Goal: Task Accomplishment & Management: Manage account settings

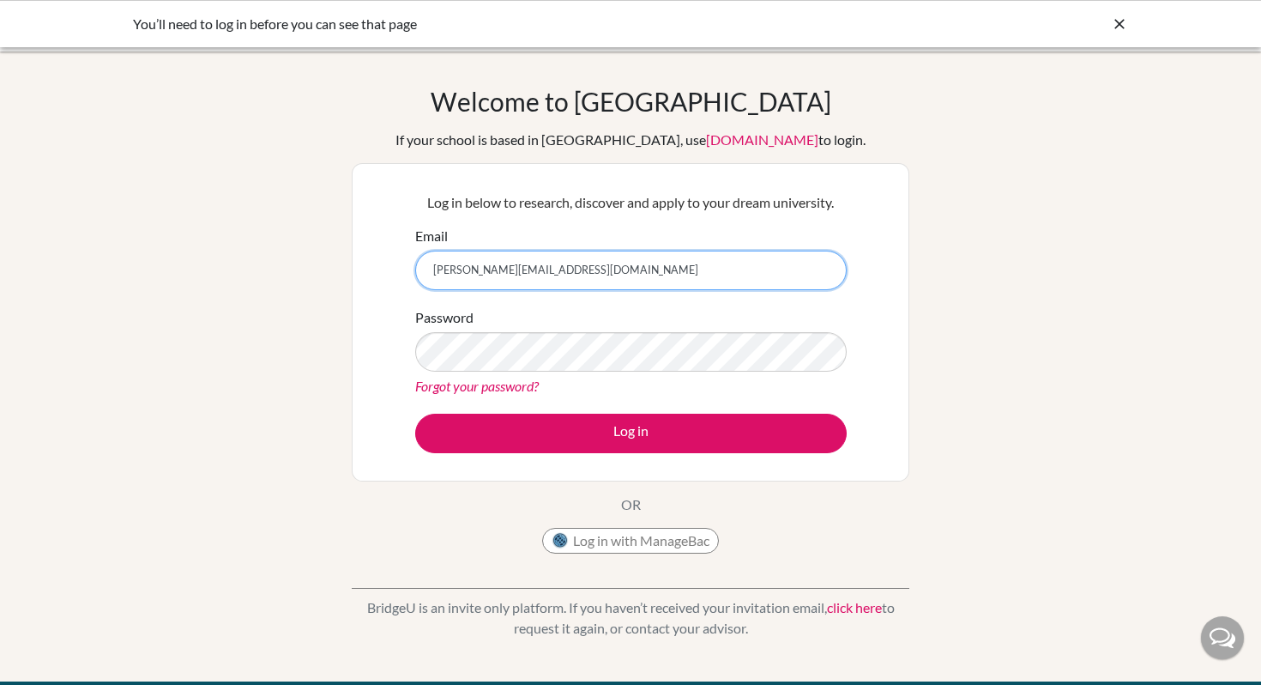
click at [556, 276] on input "thania.2029@mis.sc" at bounding box center [630, 269] width 431 height 39
type input "[PERSON_NAME][EMAIL_ADDRESS][DOMAIN_NAME]"
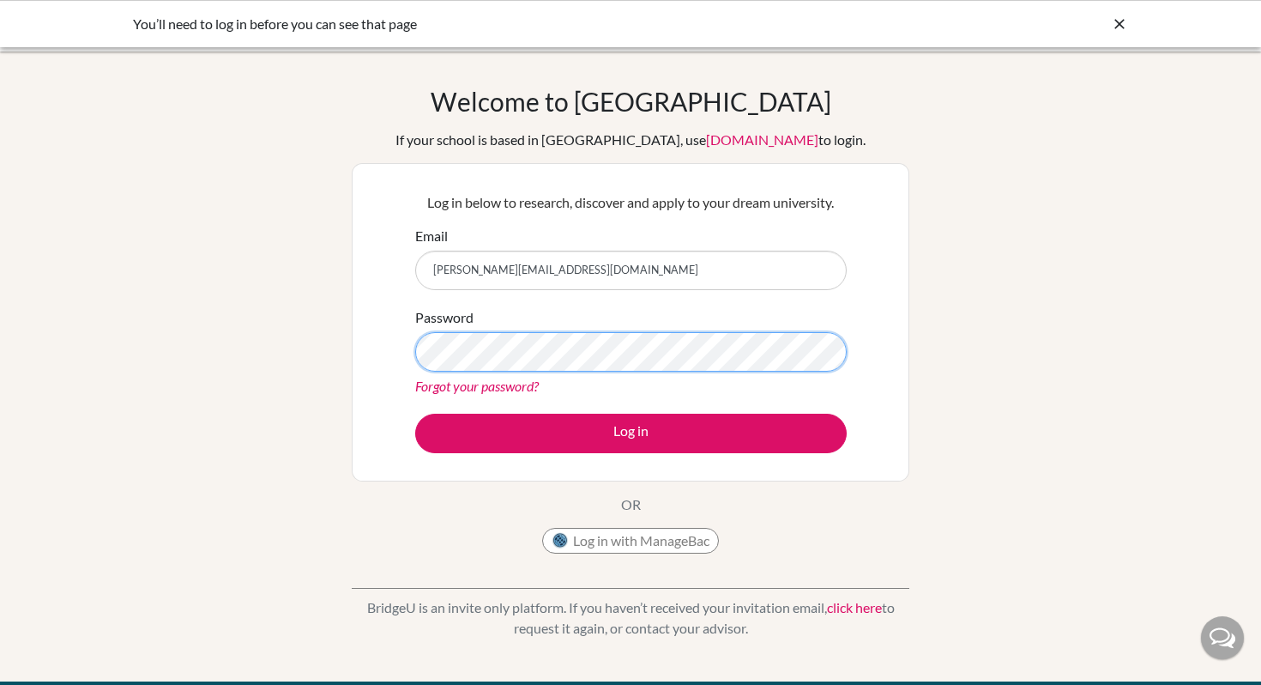
click at [415, 413] on button "Log in" at bounding box center [630, 432] width 431 height 39
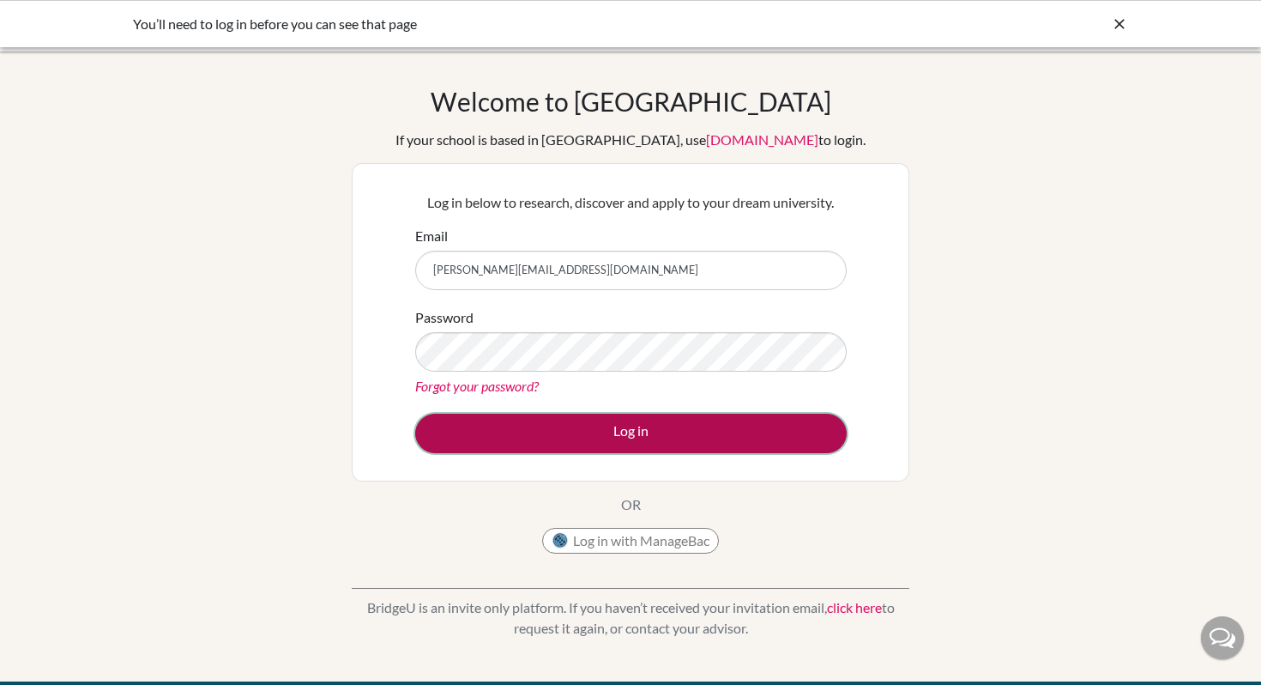
click at [546, 429] on button "Log in" at bounding box center [630, 432] width 431 height 39
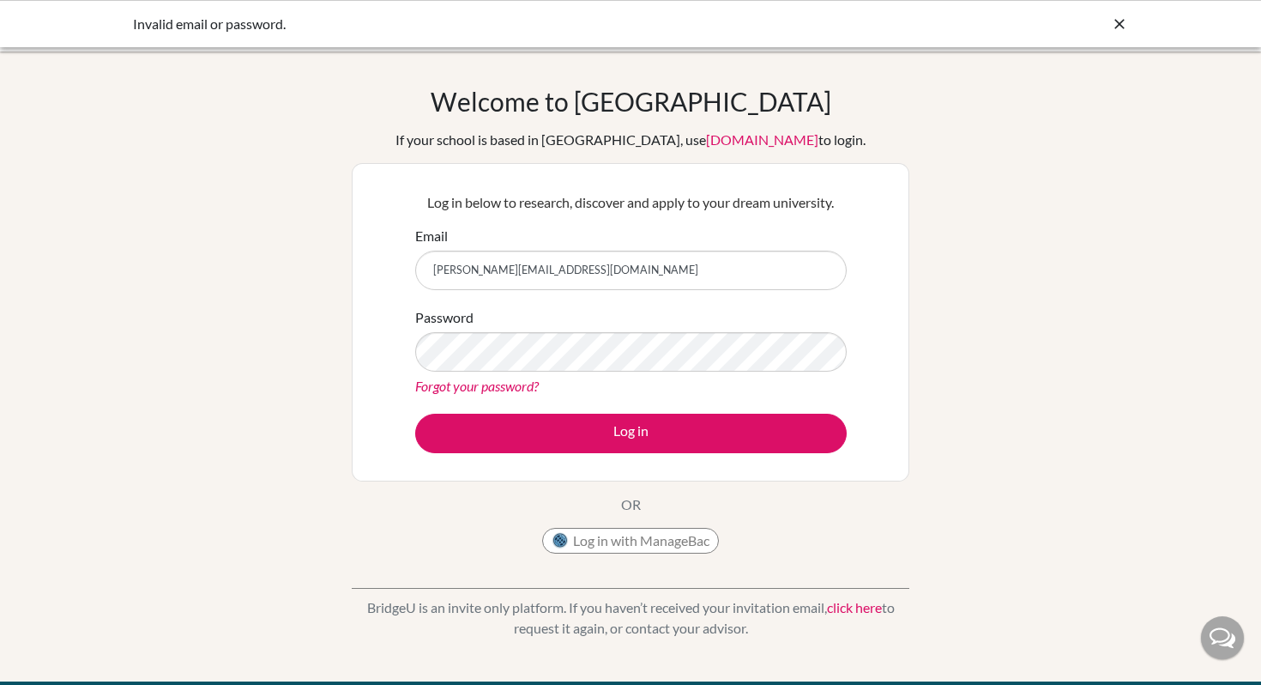
click at [1123, 15] on icon at bounding box center [1119, 23] width 17 height 17
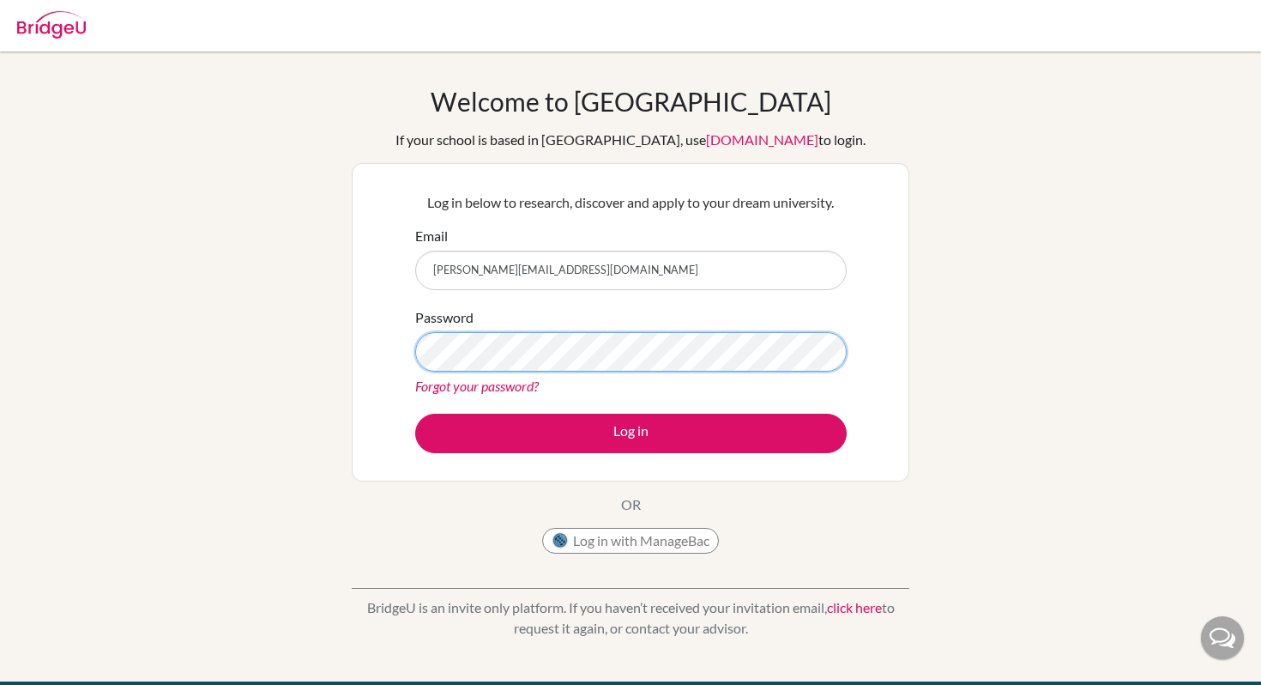
click at [415, 413] on button "Log in" at bounding box center [630, 432] width 431 height 39
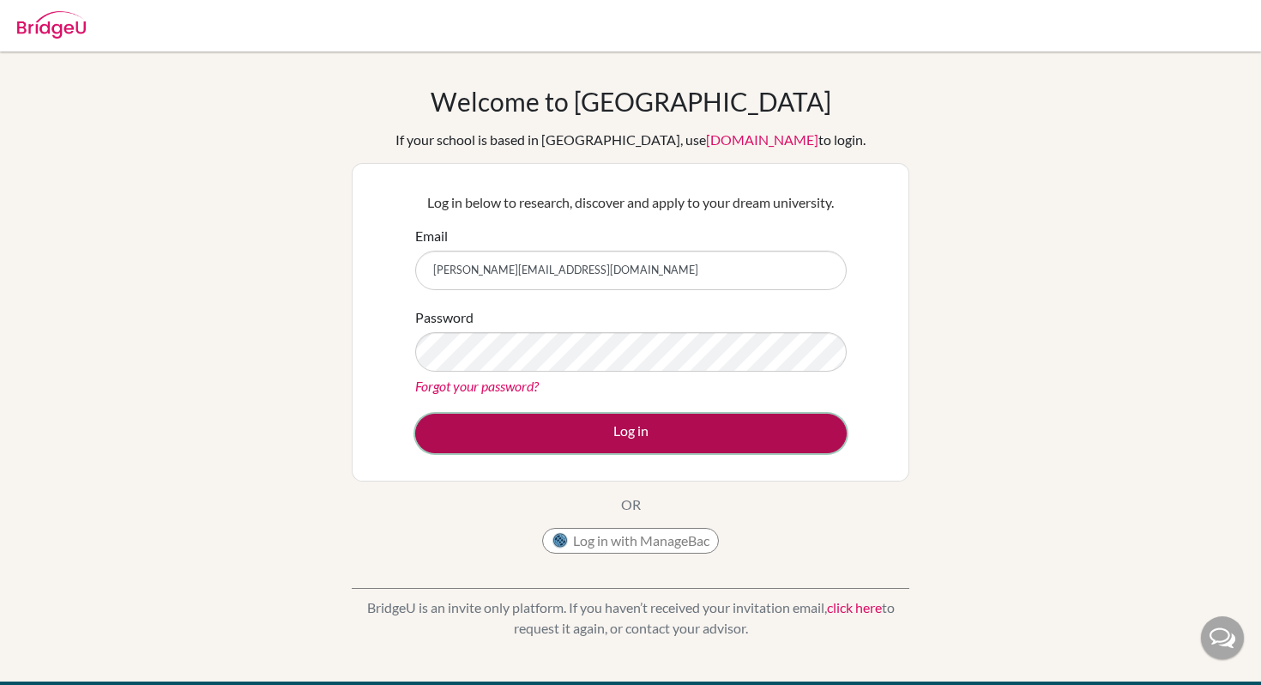
click at [522, 428] on button "Log in" at bounding box center [630, 432] width 431 height 39
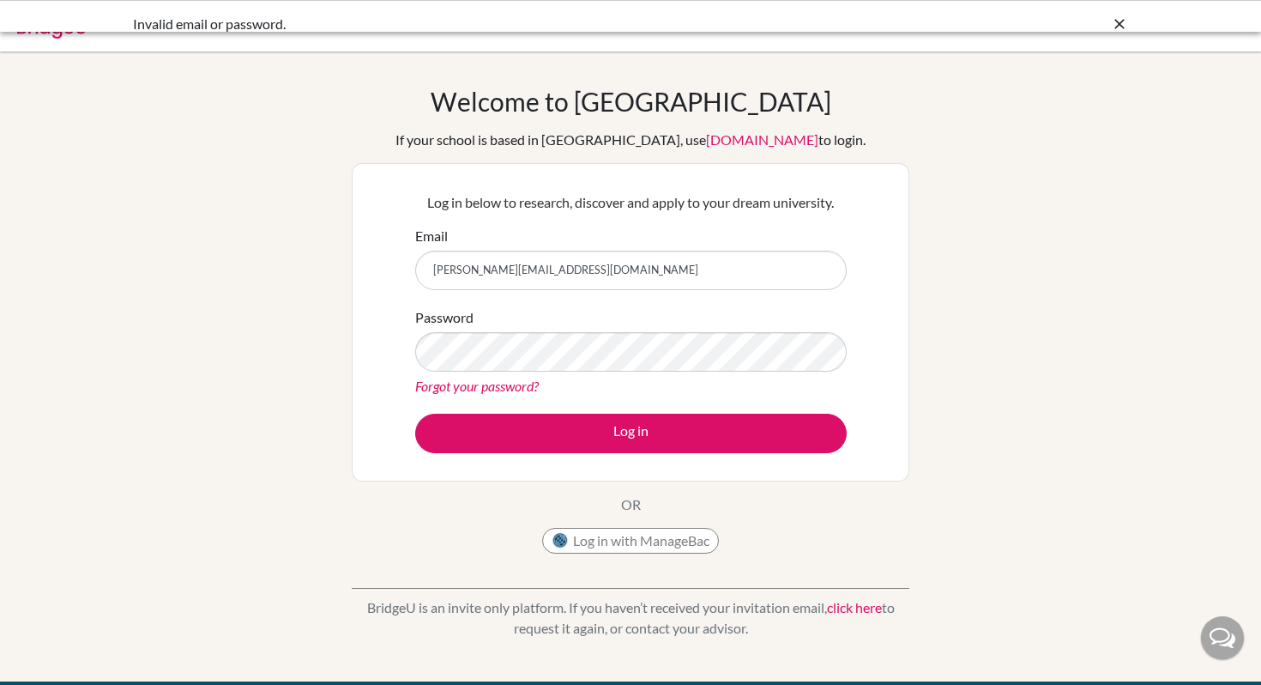
click at [522, 428] on button "Log in" at bounding box center [630, 432] width 431 height 39
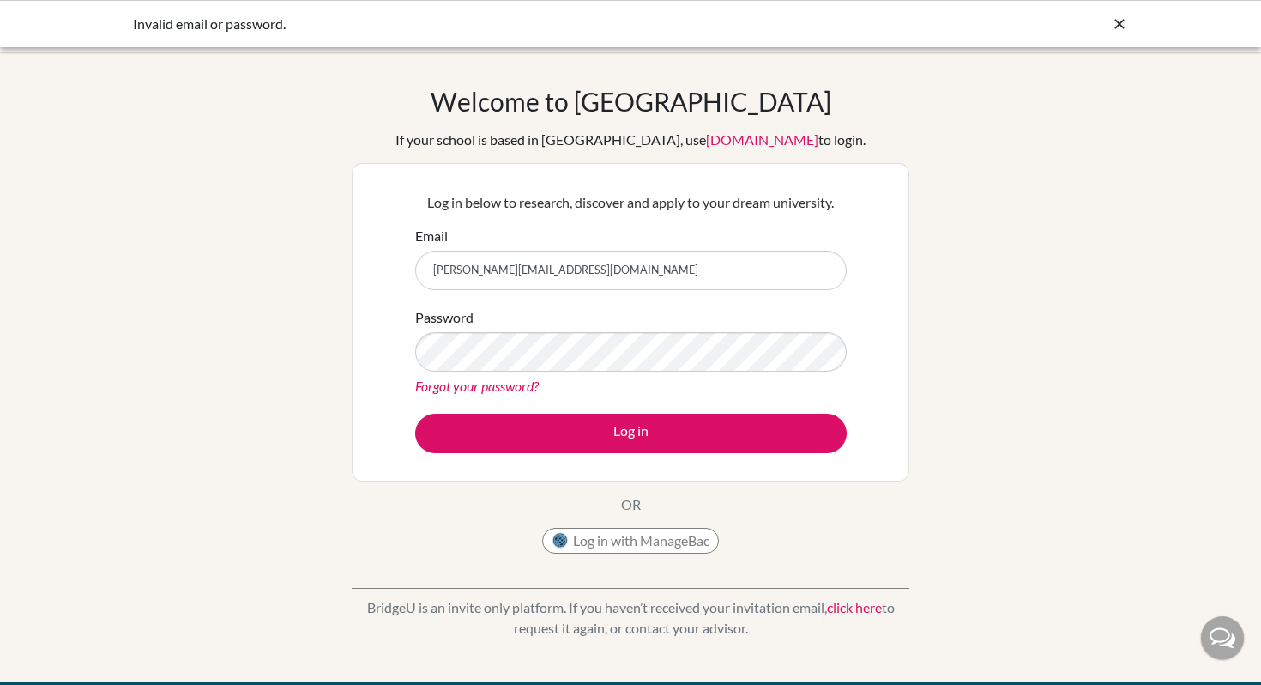
click at [522, 428] on button "Log in" at bounding box center [630, 432] width 431 height 39
click at [607, 528] on button "Log in with ManageBac" at bounding box center [630, 541] width 177 height 26
